Goal: Feedback & Contribution: Leave review/rating

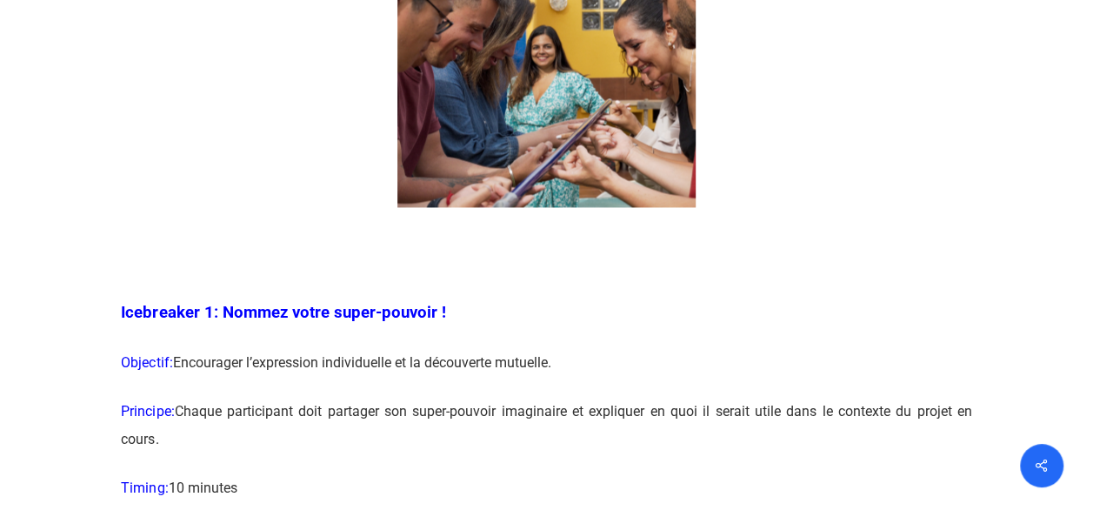
scroll to position [1340, 0]
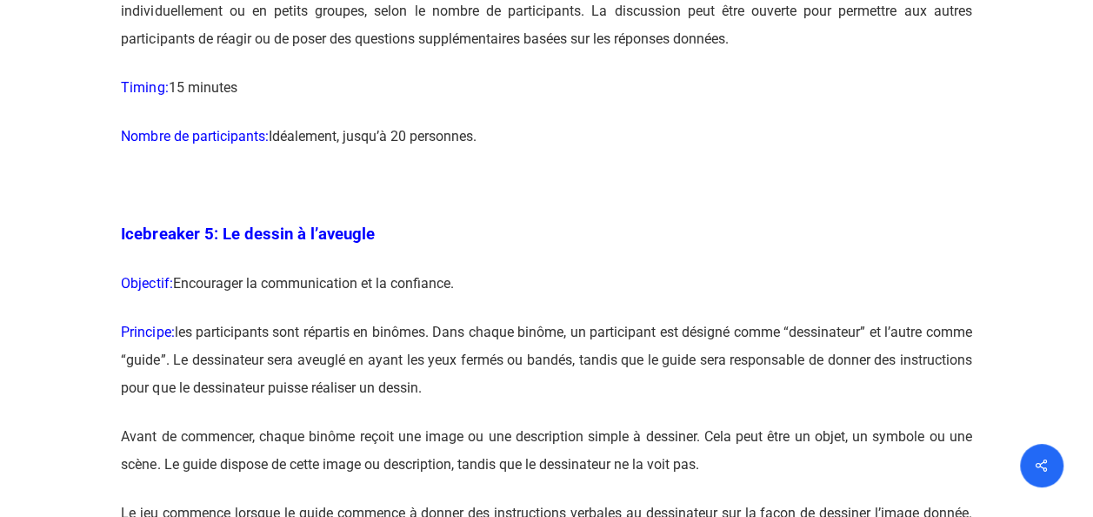
scroll to position [3137, 0]
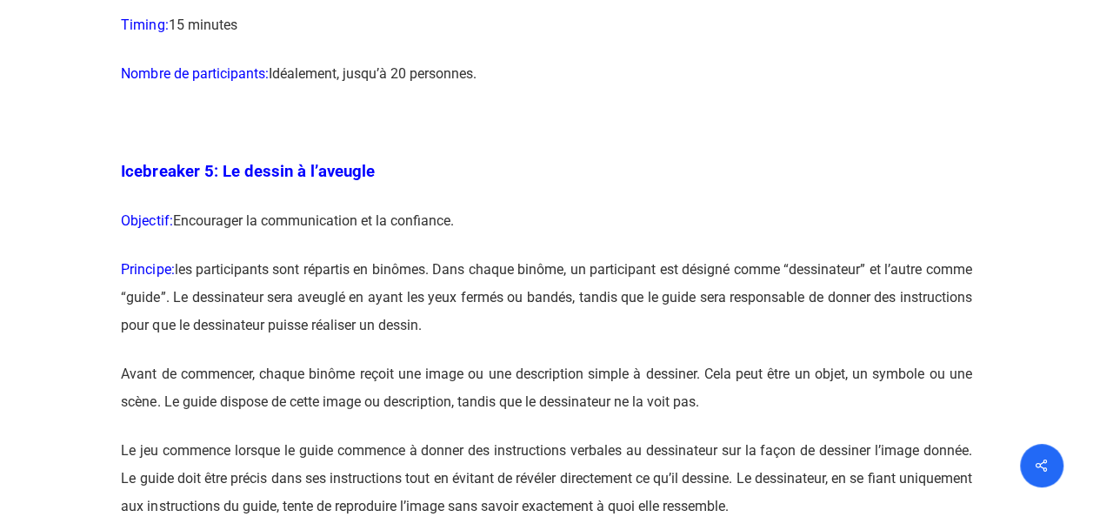
click at [659, 287] on p "Principe: les participants sont répartis en binômes. Dans chaque binôme, un par…" at bounding box center [546, 308] width 851 height 104
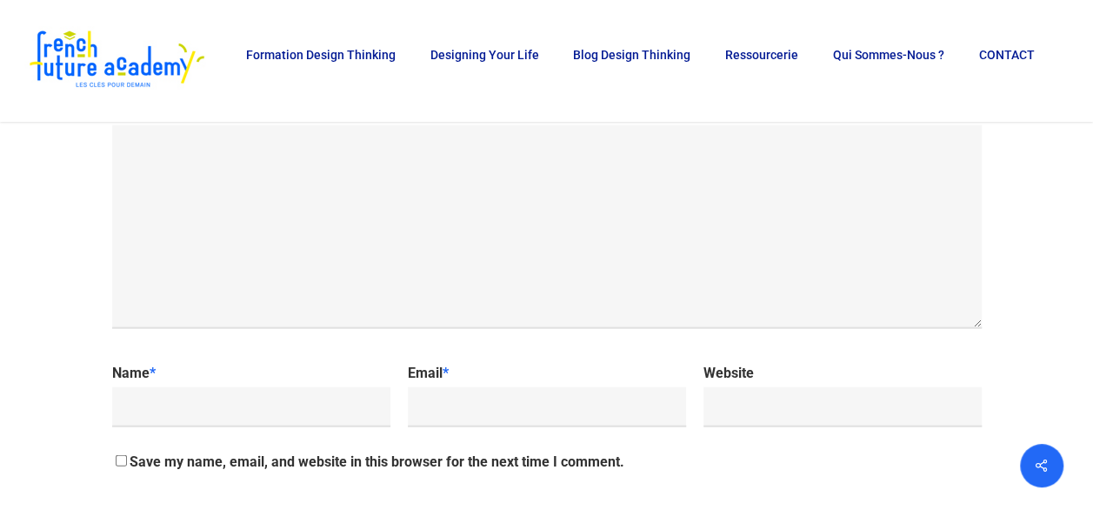
scroll to position [18191, 0]
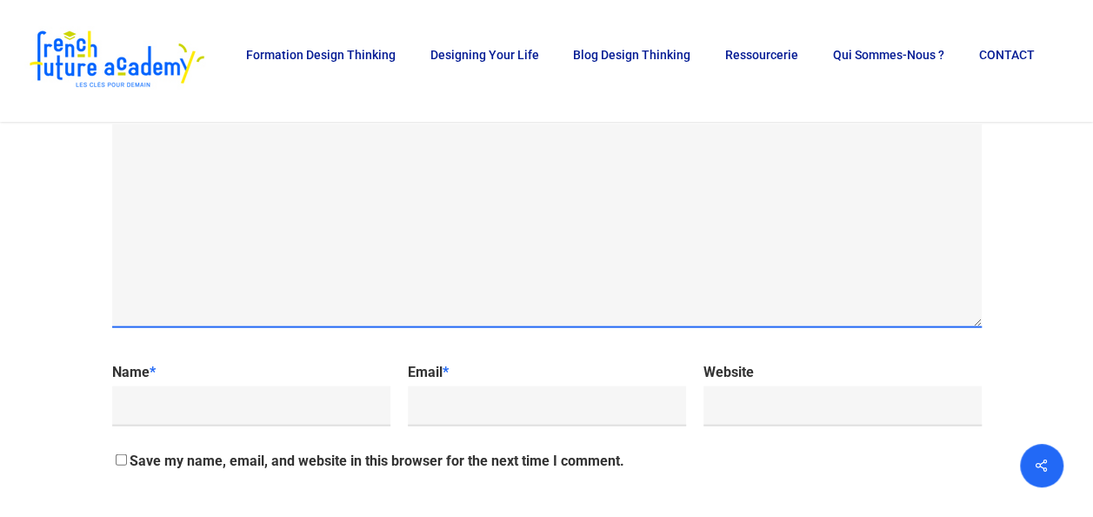
click at [318, 303] on textarea "My comment is.." at bounding box center [547, 226] width 870 height 204
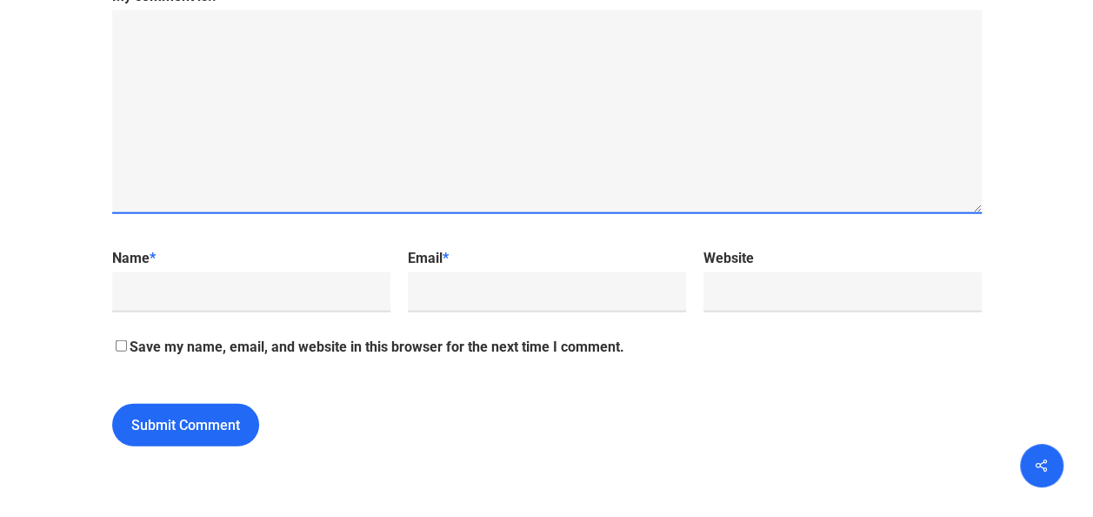
scroll to position [18382, 0]
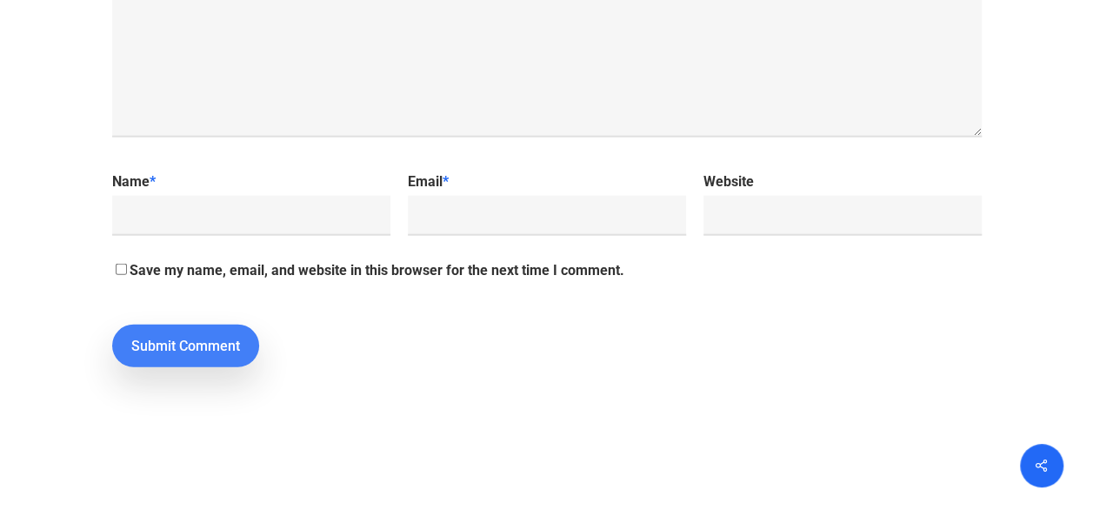
click at [170, 367] on input "Submit Comment" at bounding box center [185, 345] width 147 height 43
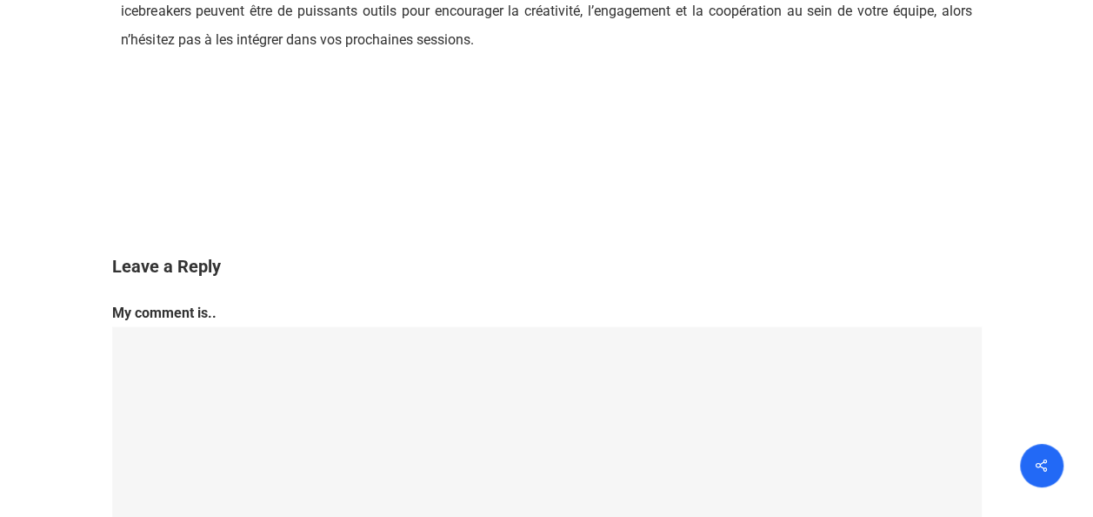
scroll to position [18086, 0]
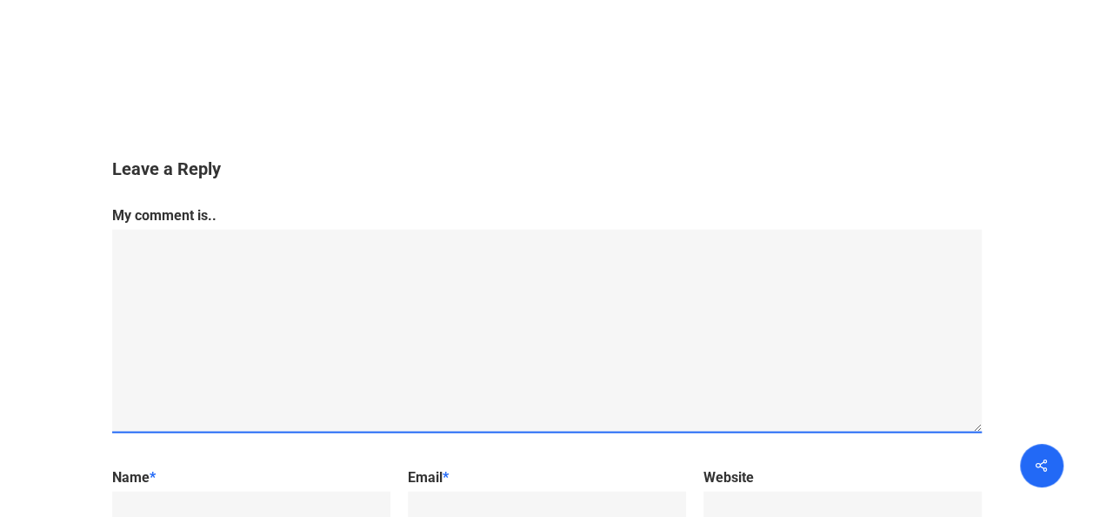
click at [218, 326] on textarea "My comment is.." at bounding box center [547, 332] width 870 height 204
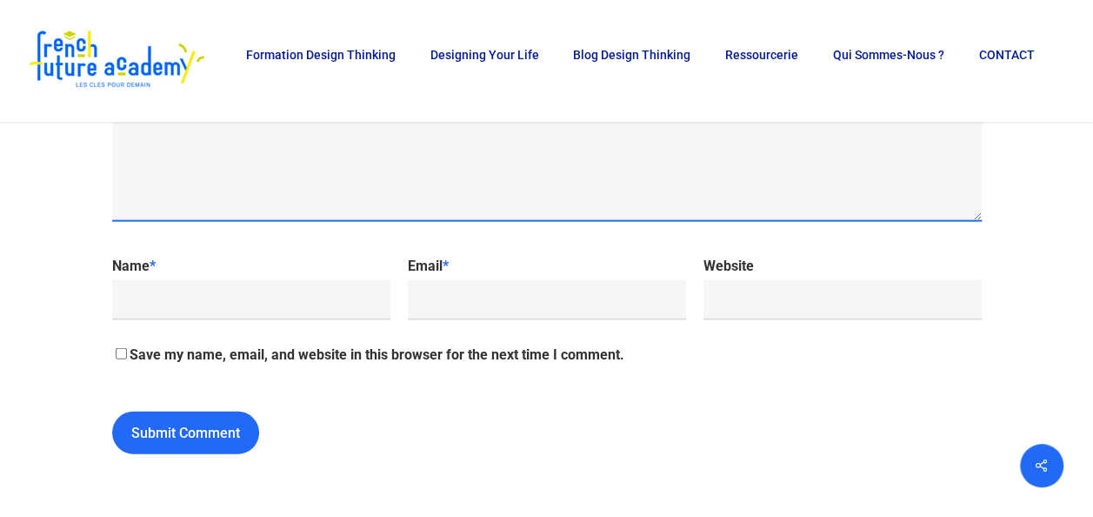
scroll to position [18336, 0]
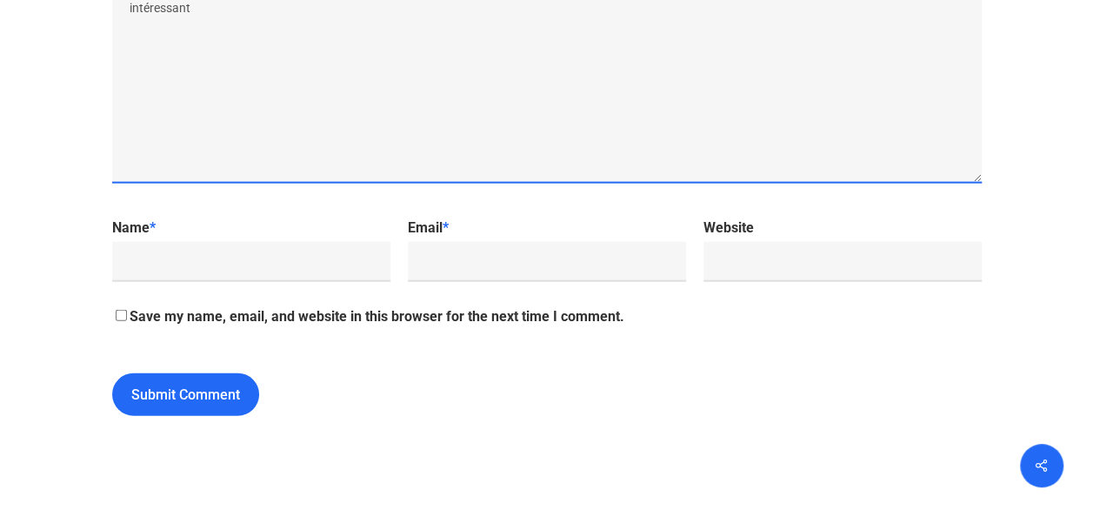
type textarea "intéressant"
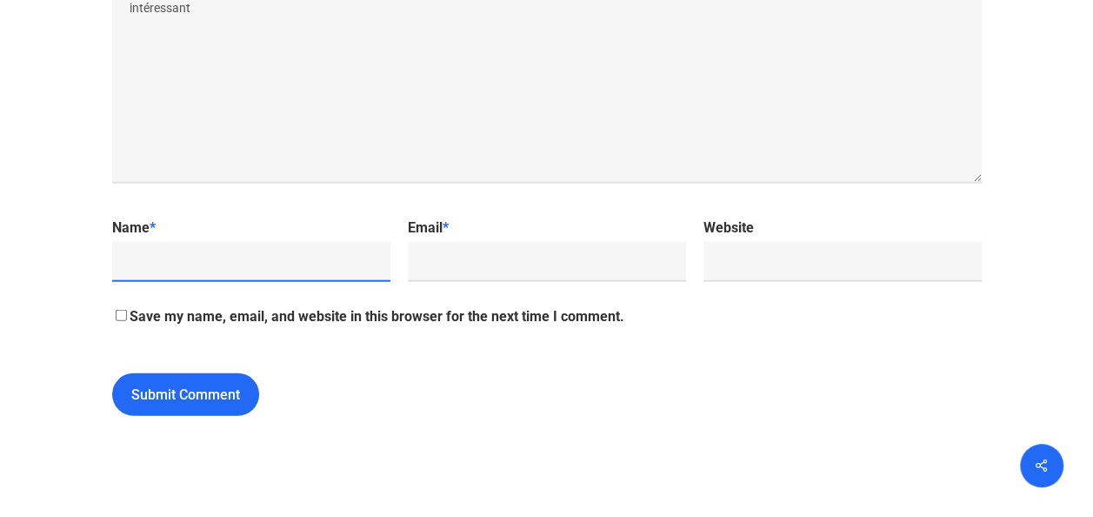
click at [210, 282] on input "Name *" at bounding box center [251, 262] width 278 height 40
type input "meziane"
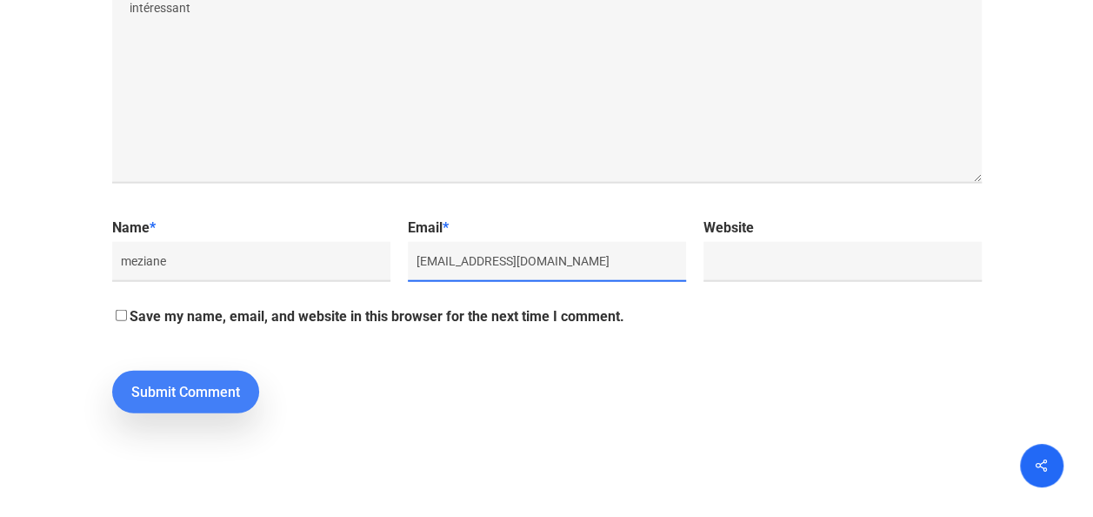
type input "mezanekemache@hotmail.com"
click at [210, 413] on input "Submit Comment" at bounding box center [185, 391] width 147 height 43
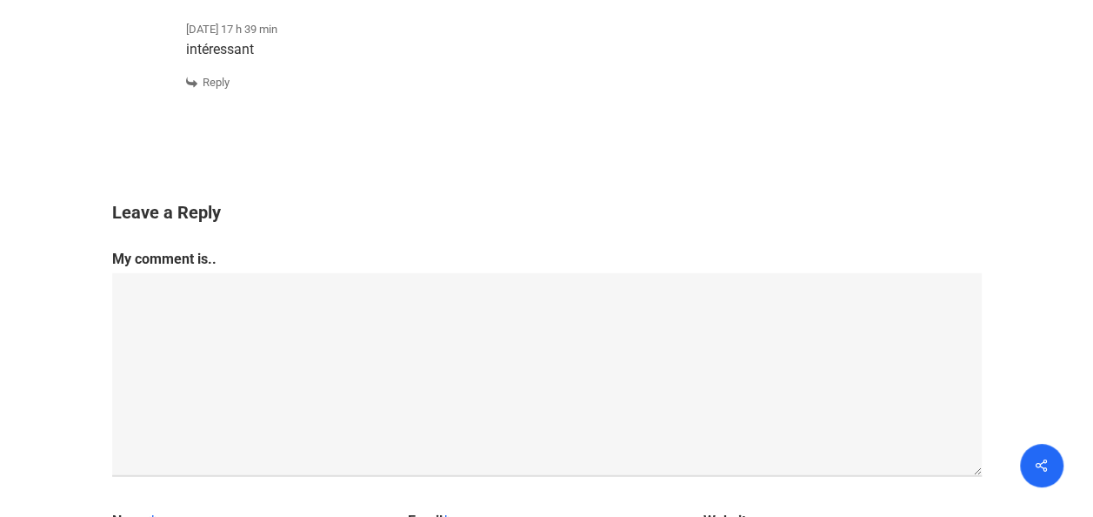
scroll to position [18384, 0]
